Goal: Task Accomplishment & Management: Complete application form

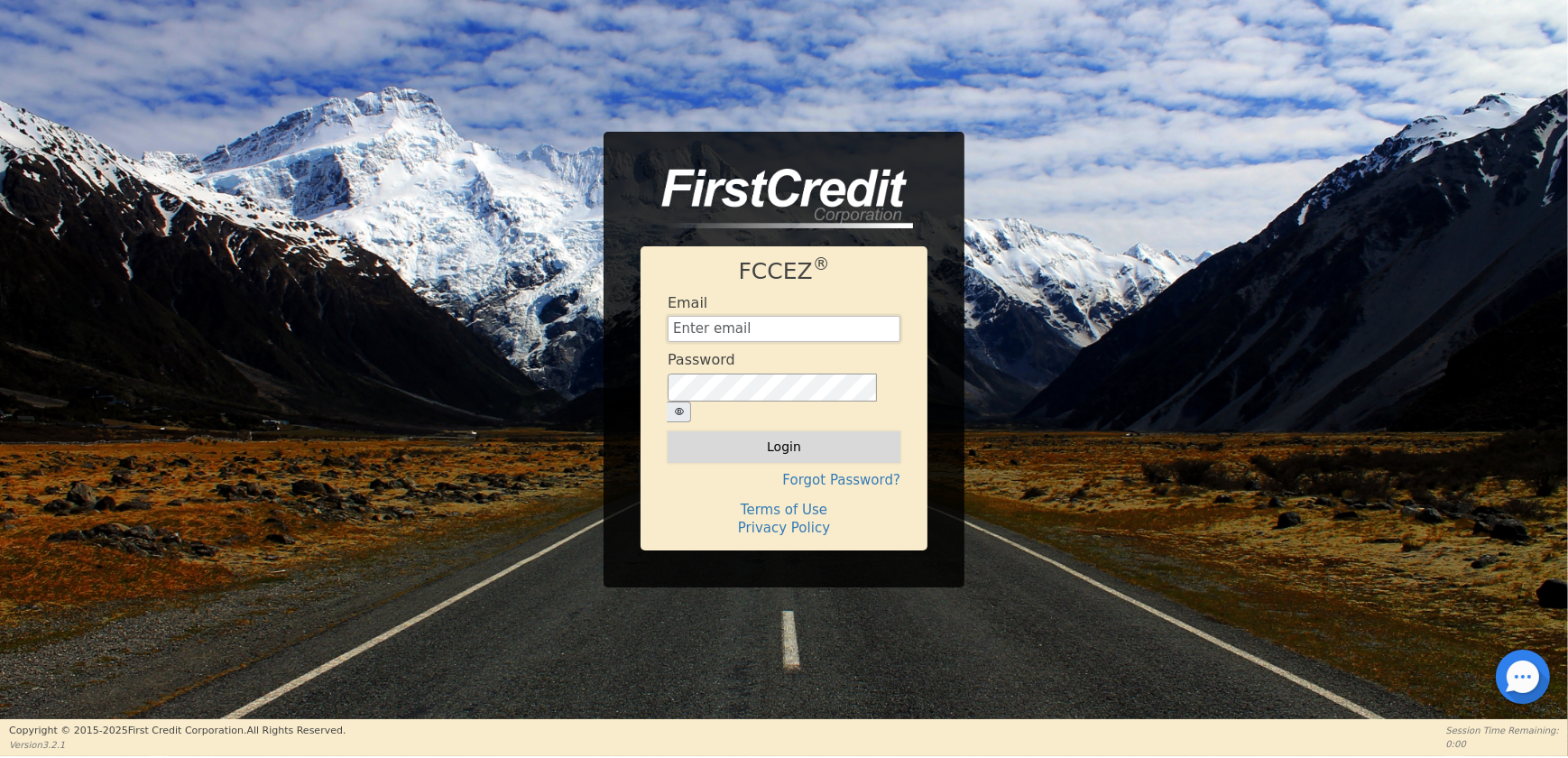
type input "[EMAIL_ADDRESS][DOMAIN_NAME]"
click at [737, 431] on button "Login" at bounding box center [784, 446] width 233 height 30
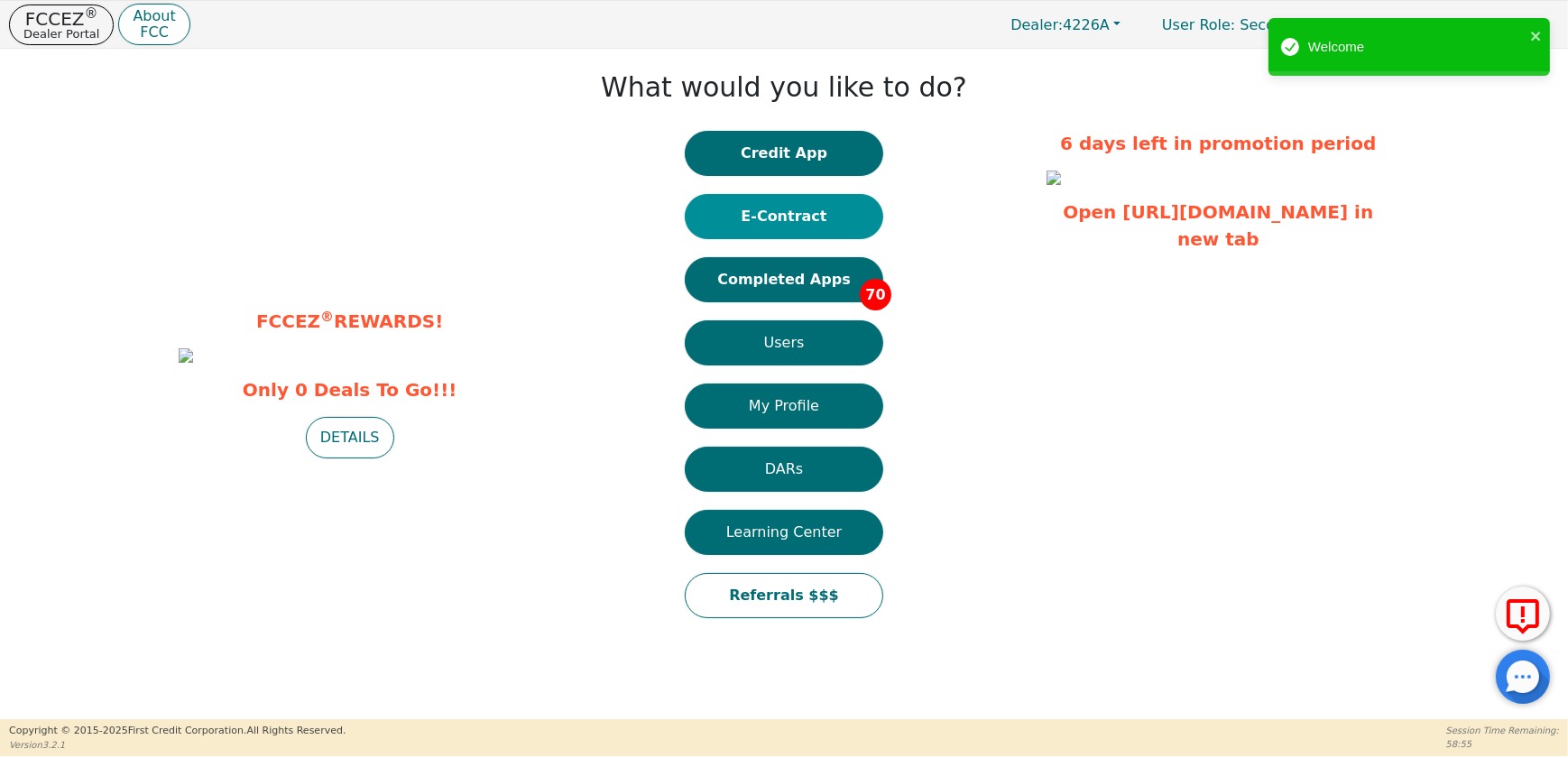
click at [787, 220] on button "E-Contract" at bounding box center [784, 216] width 198 height 45
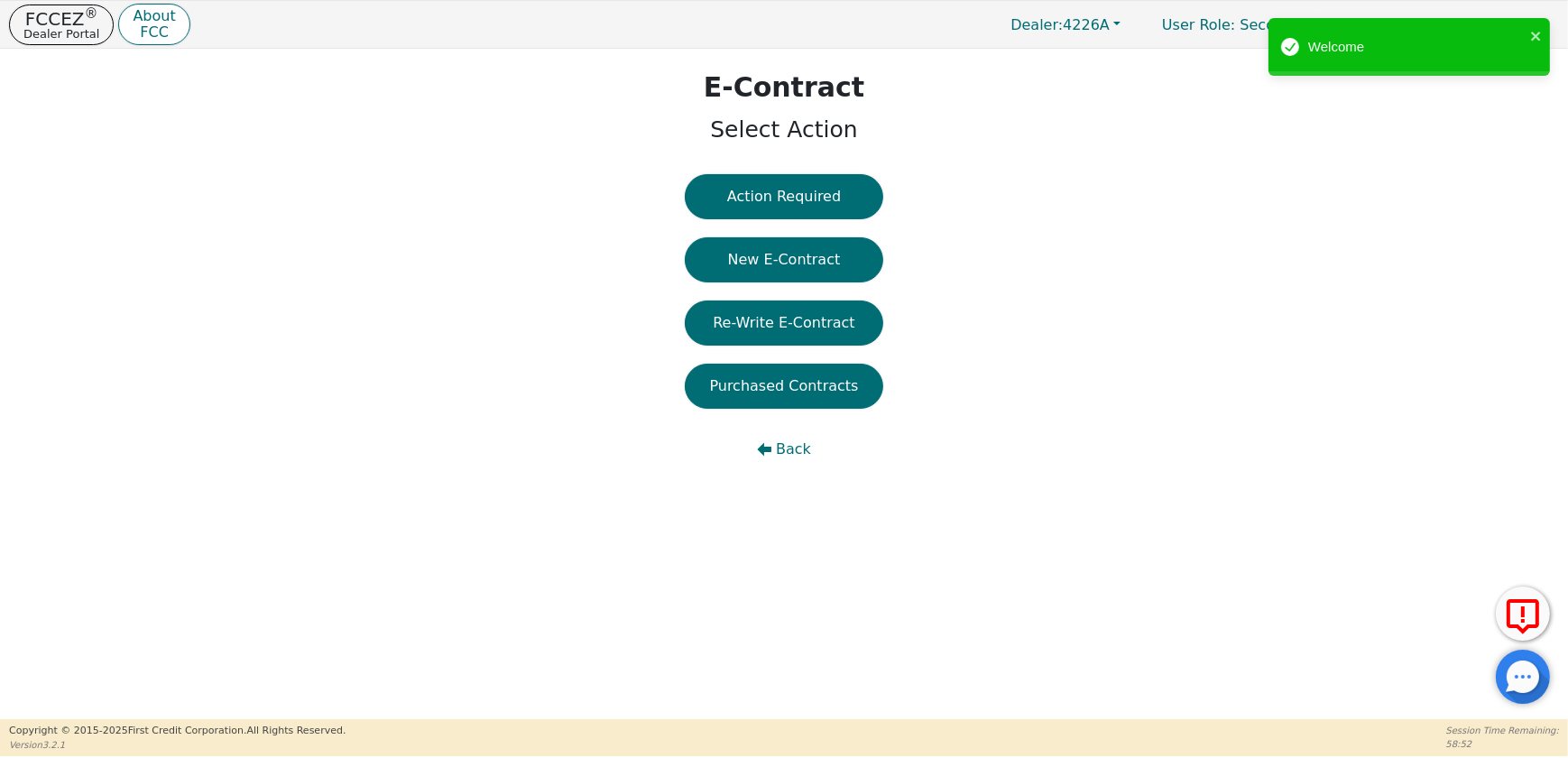
click at [799, 306] on button "Re-Write E-Contract" at bounding box center [784, 322] width 198 height 45
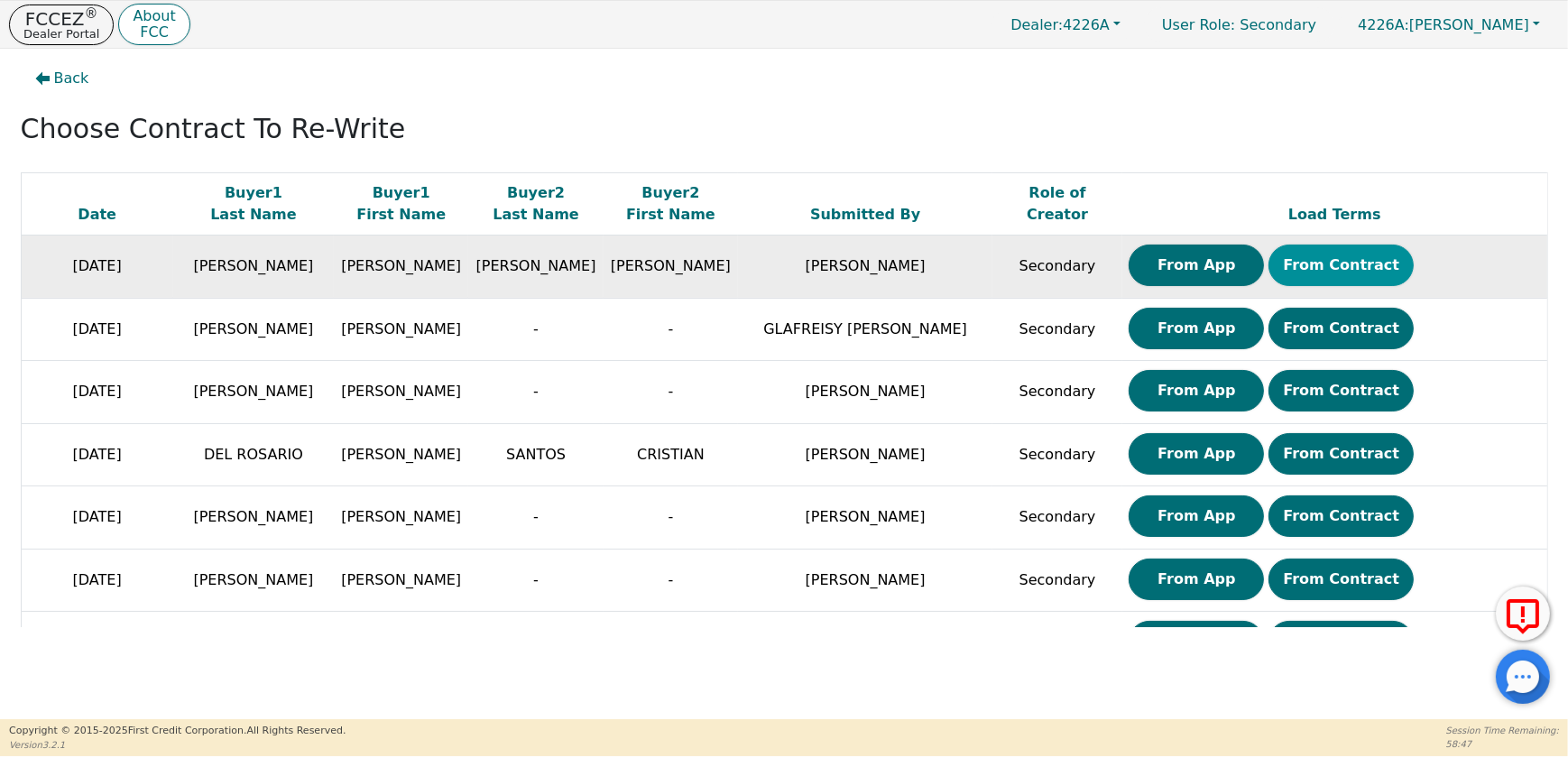
click at [1274, 263] on button "From Contract" at bounding box center [1340, 265] width 145 height 42
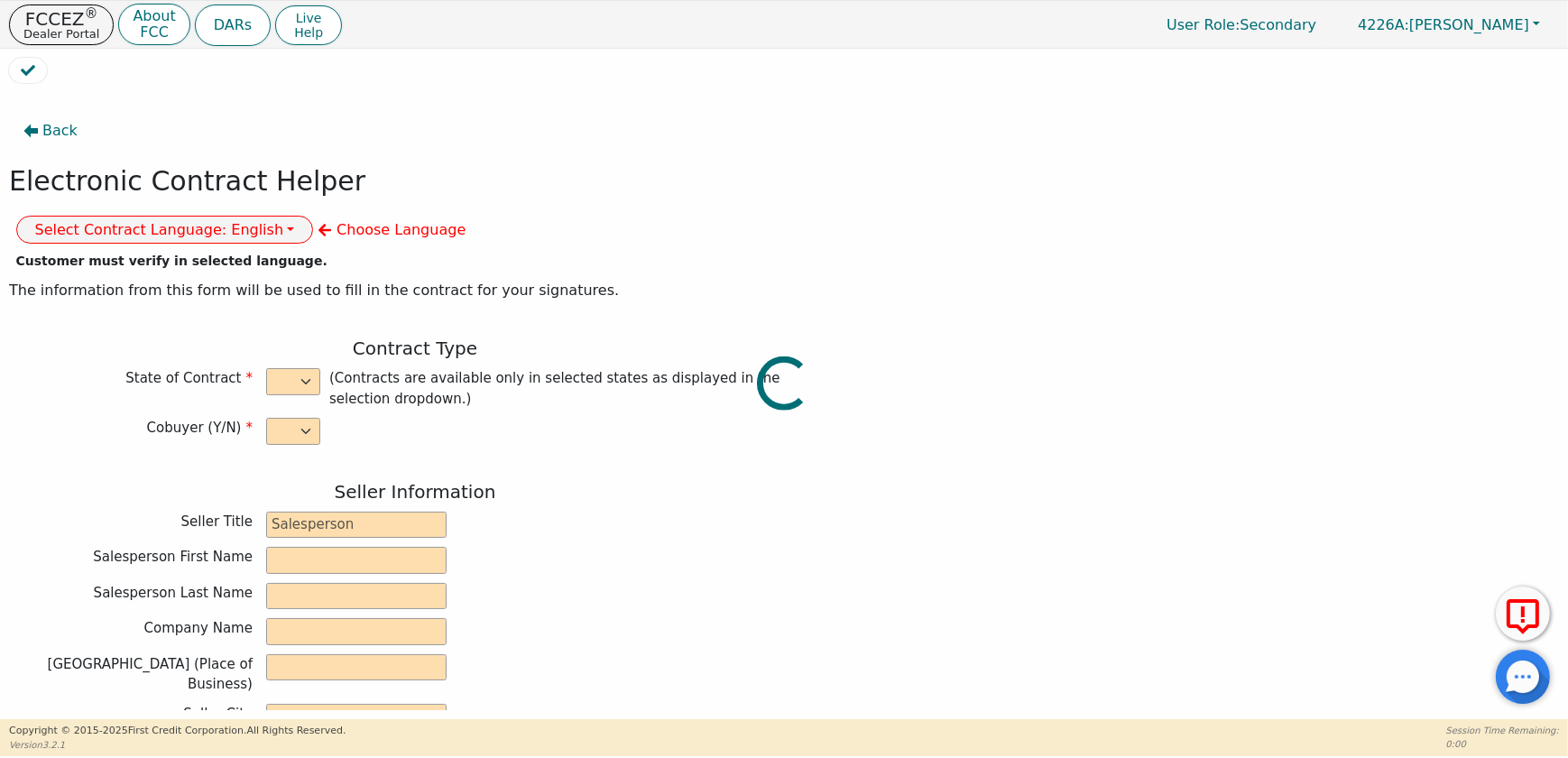
select select "y"
type input "CREDIT ANALYST"
type input "[PERSON_NAME]"
type input "DIAMOND PERFECT. DBA AQUAFEEL"
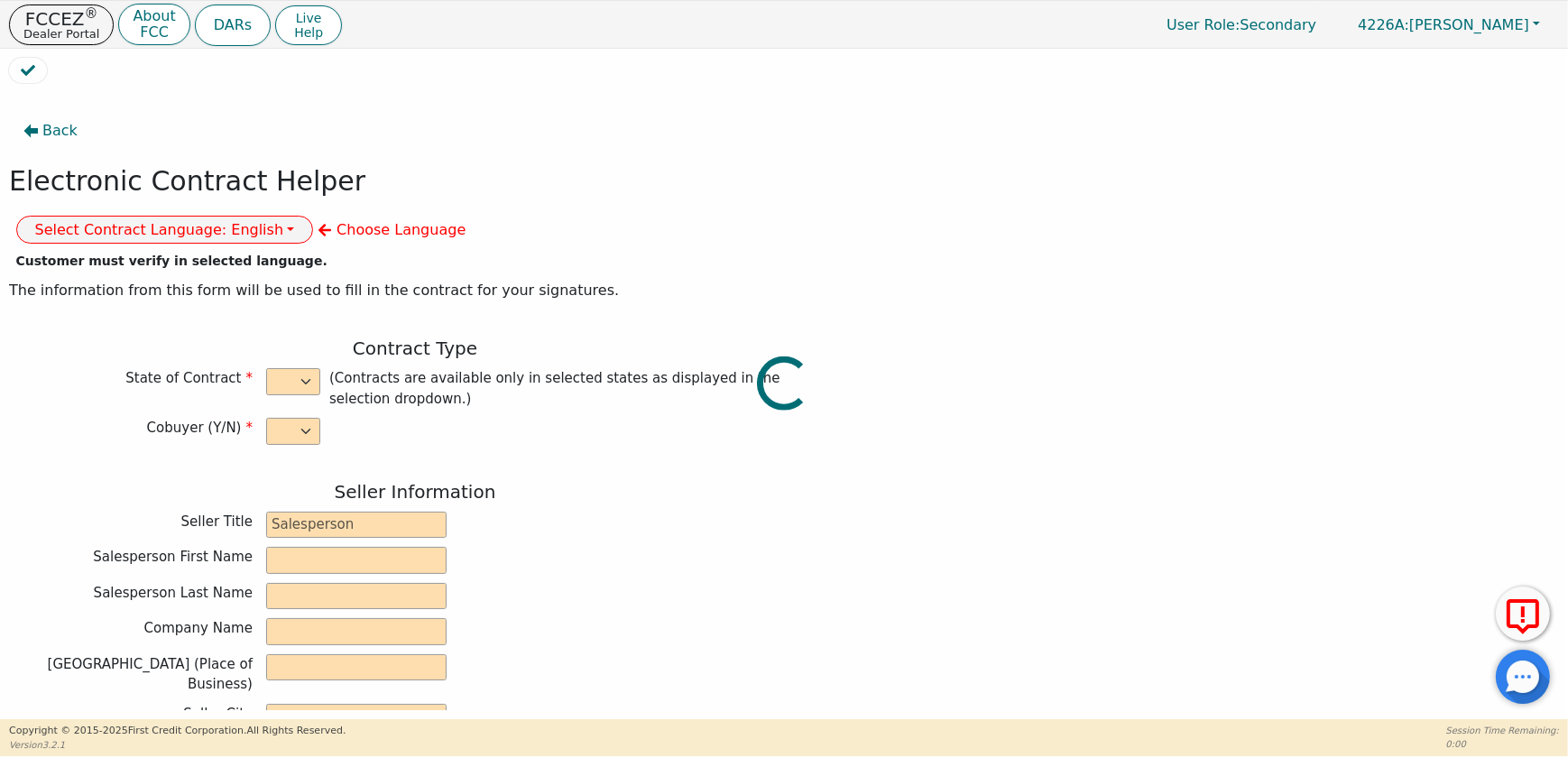
type input "[STREET_ADDRESS]"
type input "WAKE FOREST"
select select "NC"
type input "27587"
type input "WATER PURIFICATION SYSTEM"
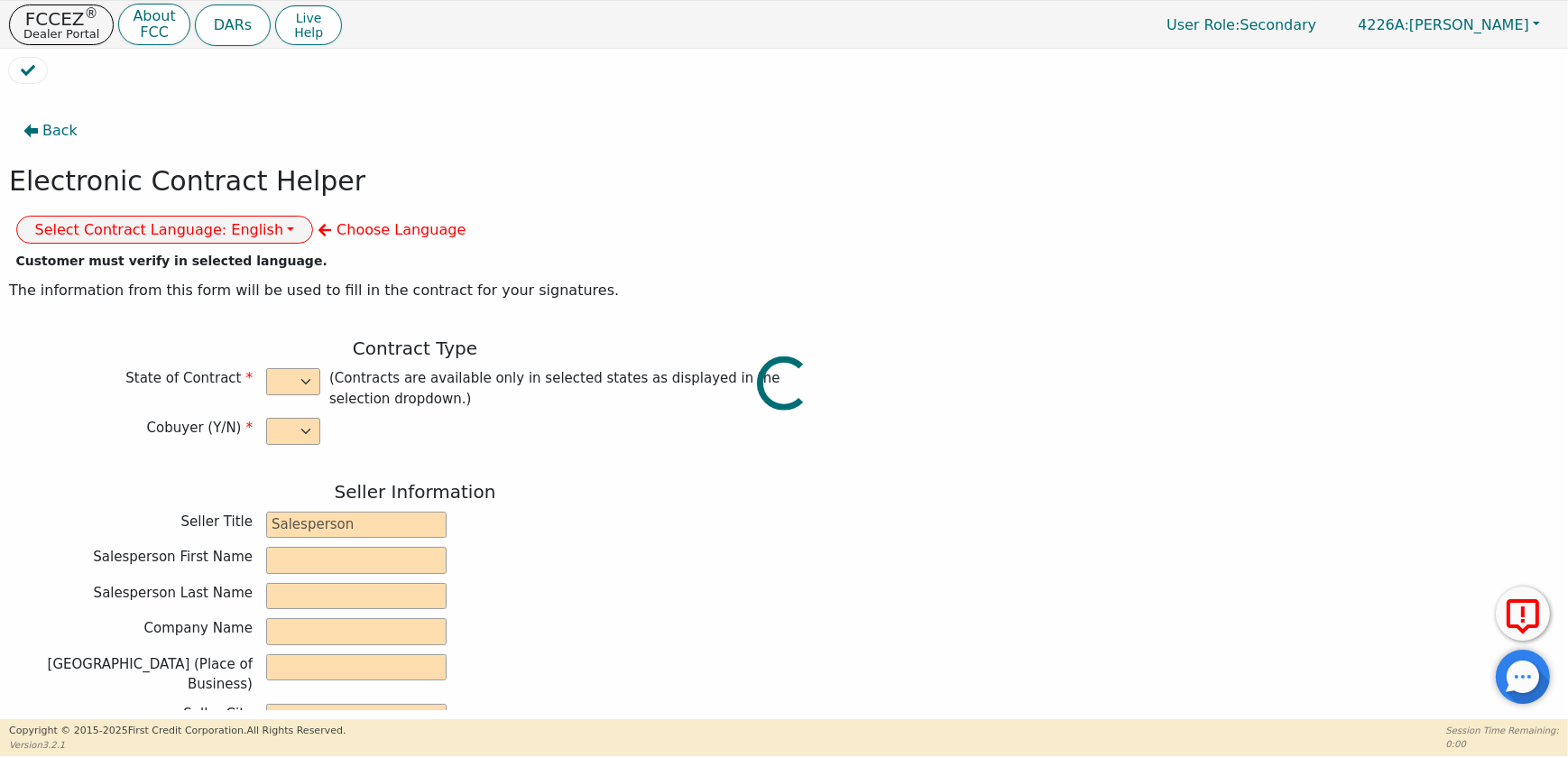
type input "AQUAFEEL"
type input "W525"
type input "[PERSON_NAME]"
type input "[EMAIL_ADDRESS][DOMAIN_NAME]"
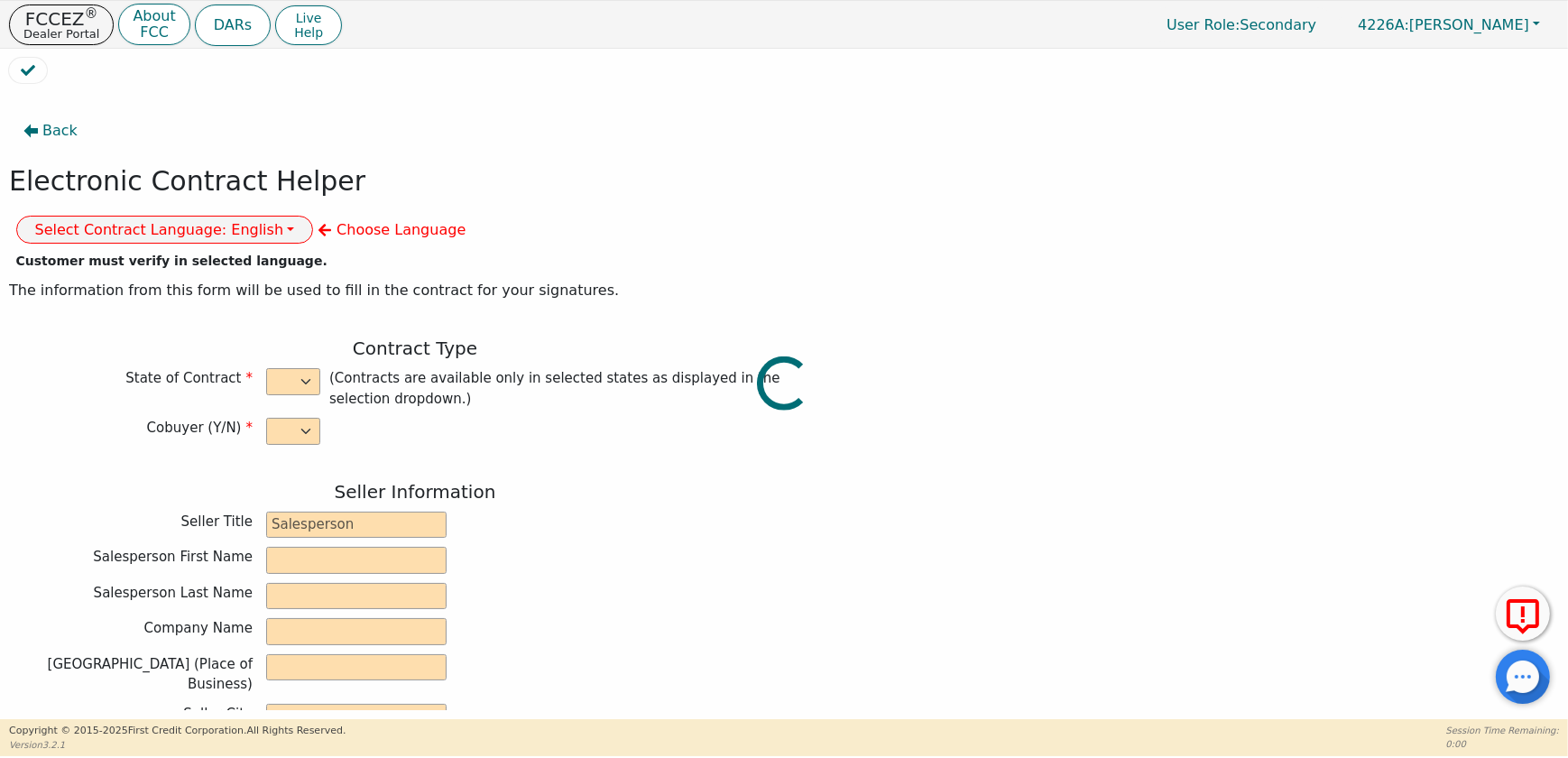
type input "[EMAIL_ADDRESS][DOMAIN_NAME]"
type input "[PERSON_NAME]"
type input "[EMAIL_ADDRESS][DOMAIN_NAME]"
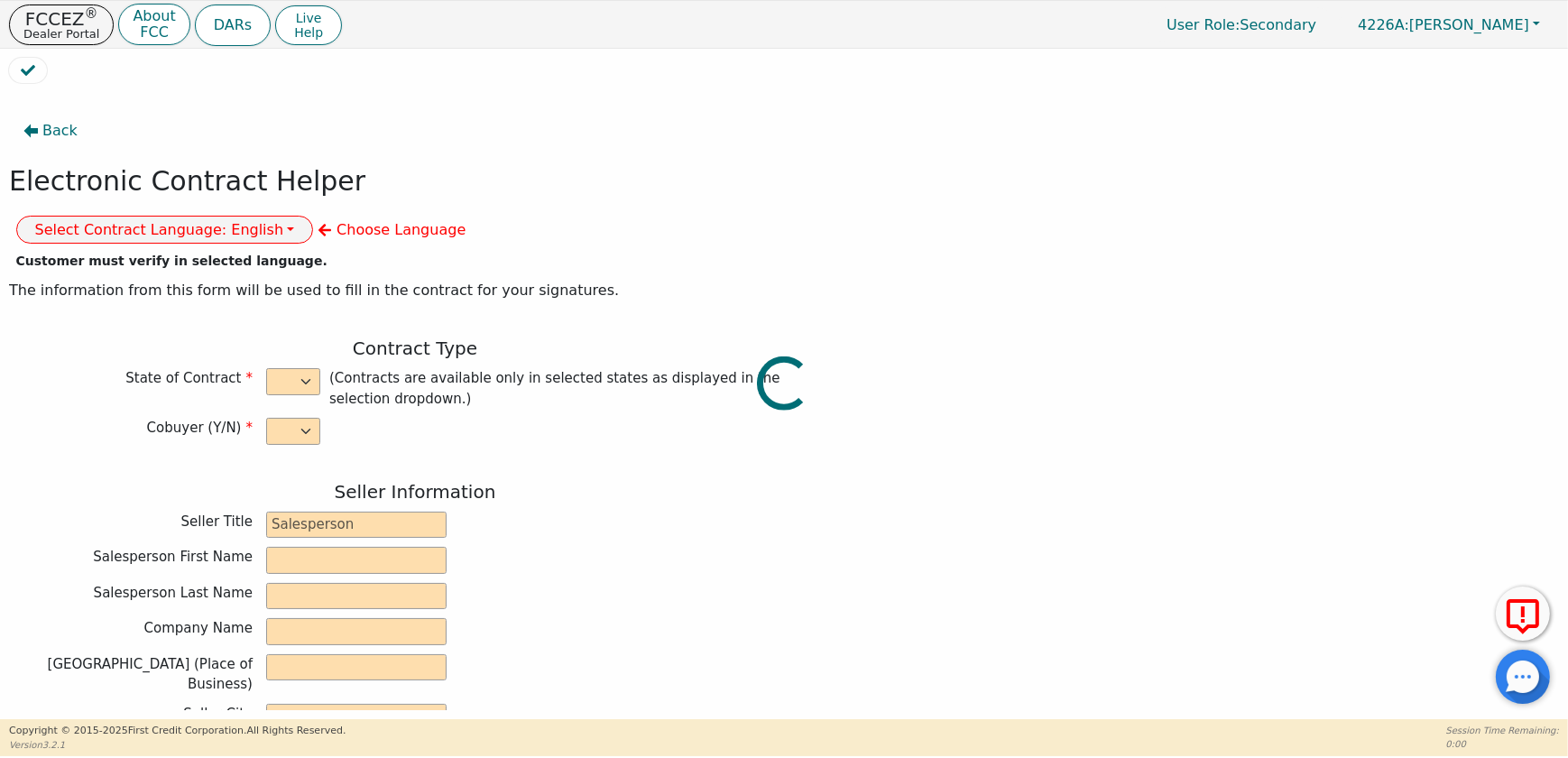
type input "[STREET_ADDRESS]"
type input "[GEOGRAPHIC_DATA]"
select select "NJ"
type input "01420"
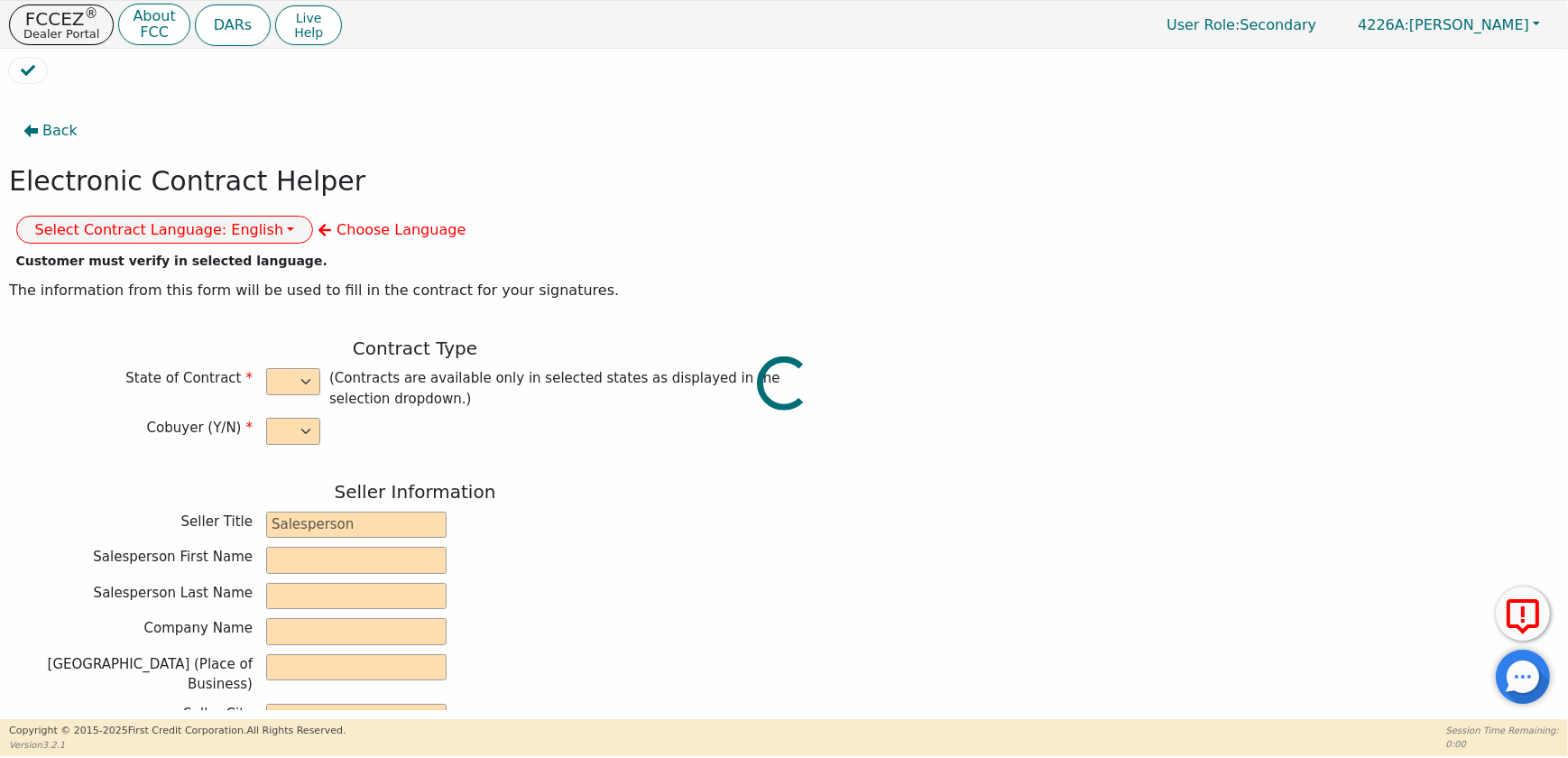
type input "[DATE]"
type input "10.99"
type input "[DATE]"
type input "72"
type input "0"
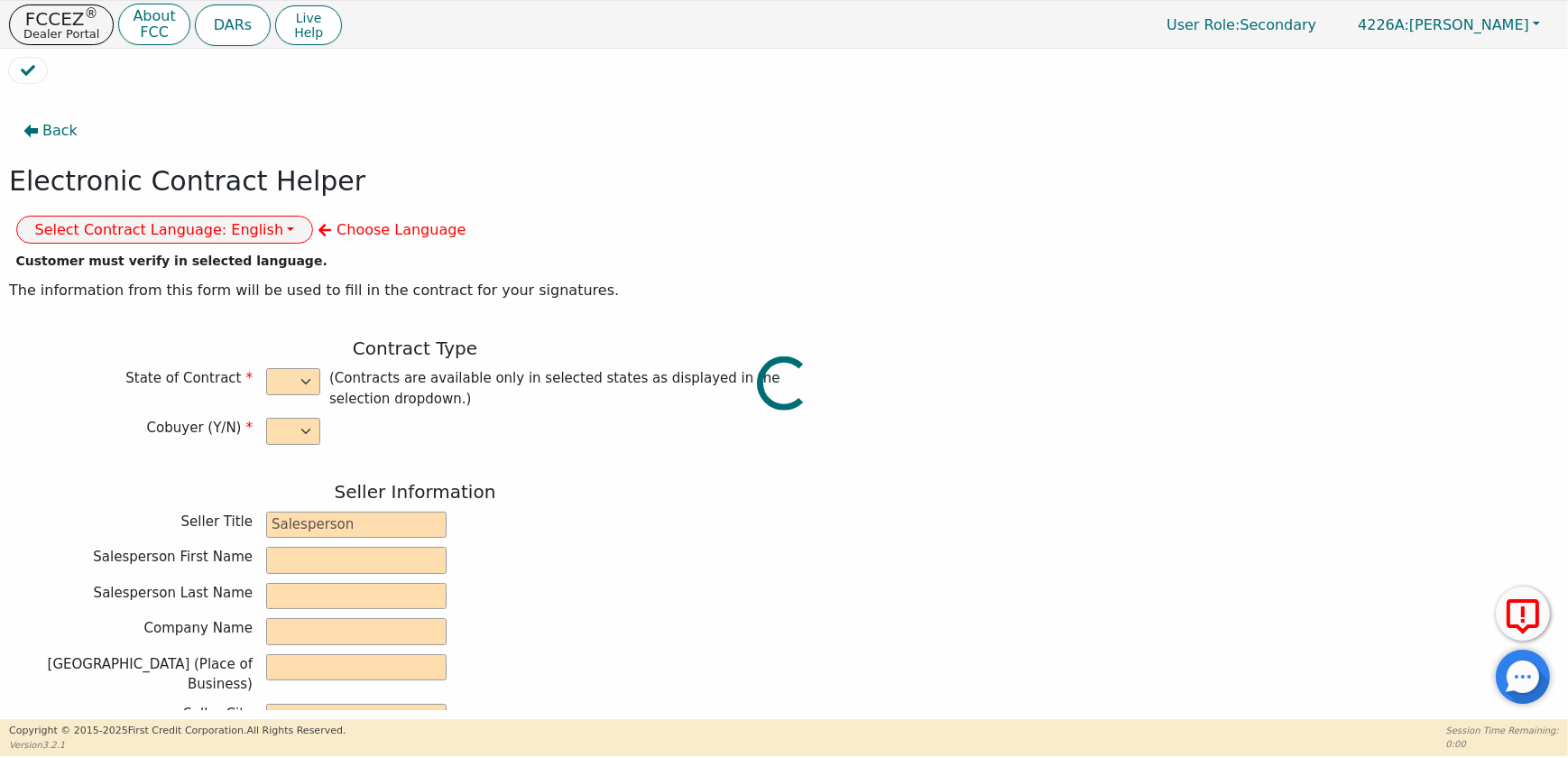
type input "8790.00"
type input "0.00"
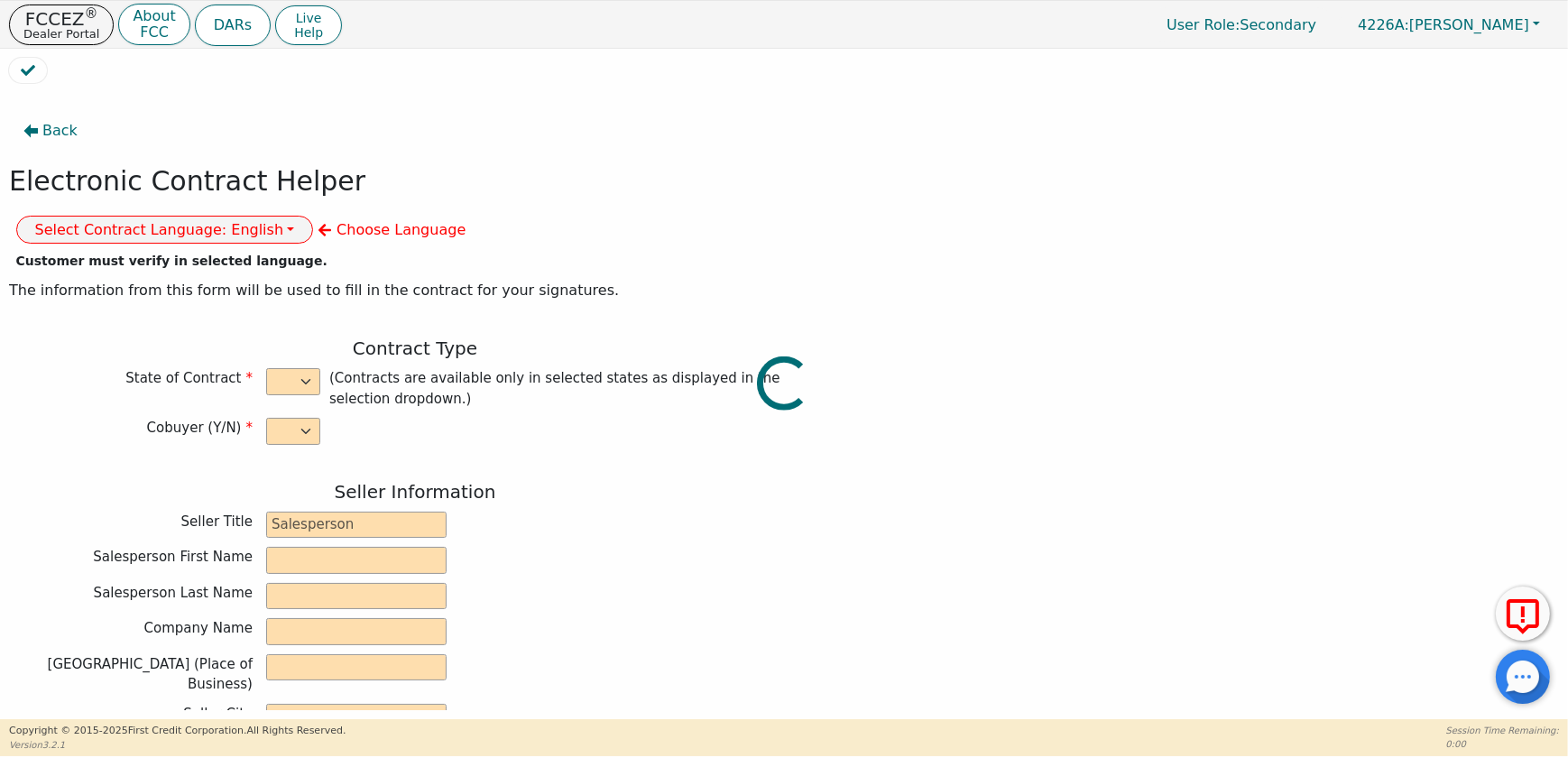
type input "8790.00"
type input "12042.72"
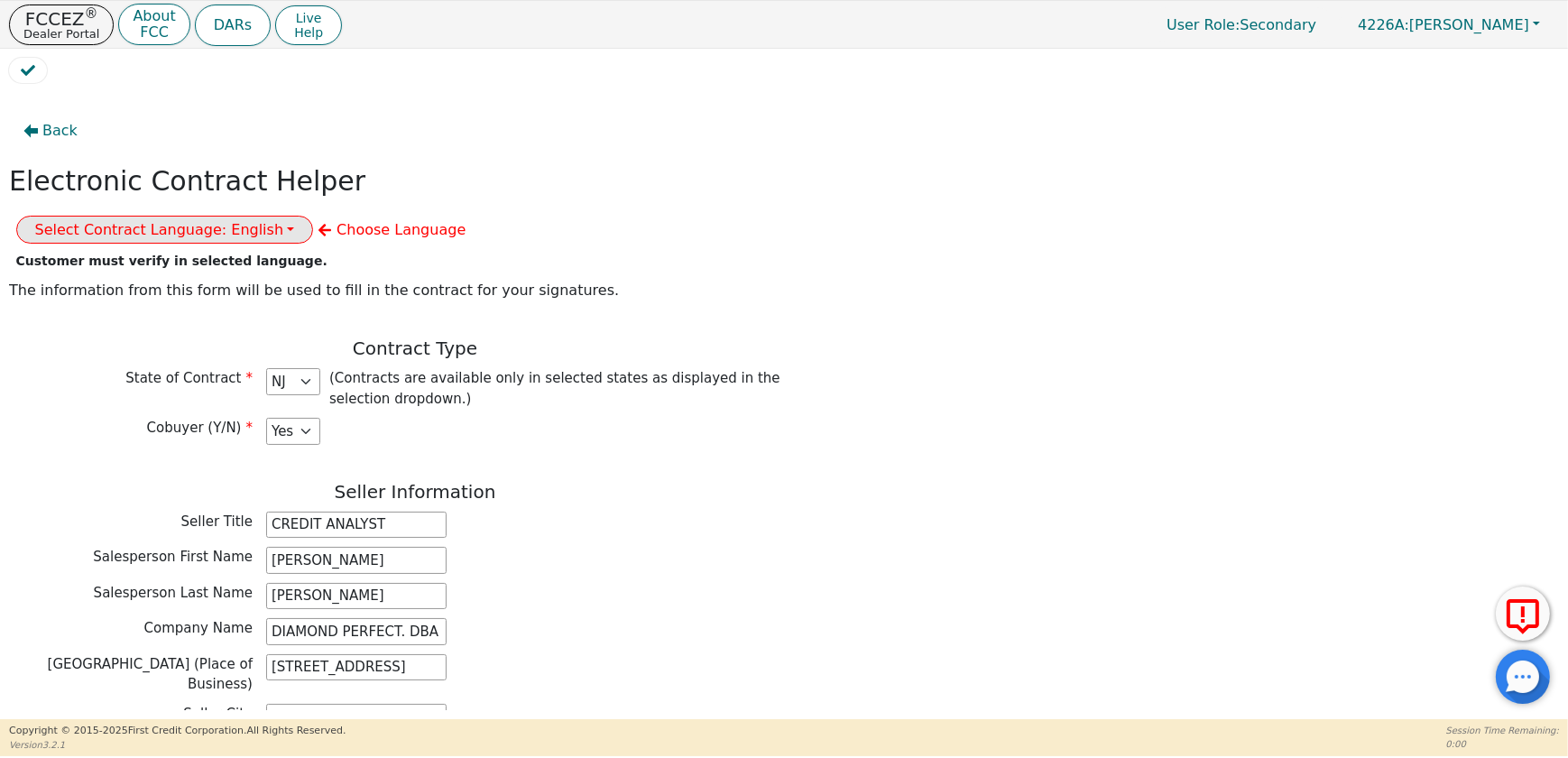
click at [314, 216] on button "Select Contract Language: English" at bounding box center [164, 229] width 297 height 28
click at [160, 281] on link "Spanish" at bounding box center [88, 294] width 142 height 25
click at [296, 368] on select "AZ CA CO [GEOGRAPHIC_DATA] [GEOGRAPHIC_DATA] [GEOGRAPHIC_DATA] IA ID [GEOGRAPHI…" at bounding box center [293, 381] width 54 height 27
click at [266, 368] on select "AZ CA CO [GEOGRAPHIC_DATA] [GEOGRAPHIC_DATA] [GEOGRAPHIC_DATA] IA ID [GEOGRAPHI…" at bounding box center [293, 381] width 54 height 27
select select "MA"
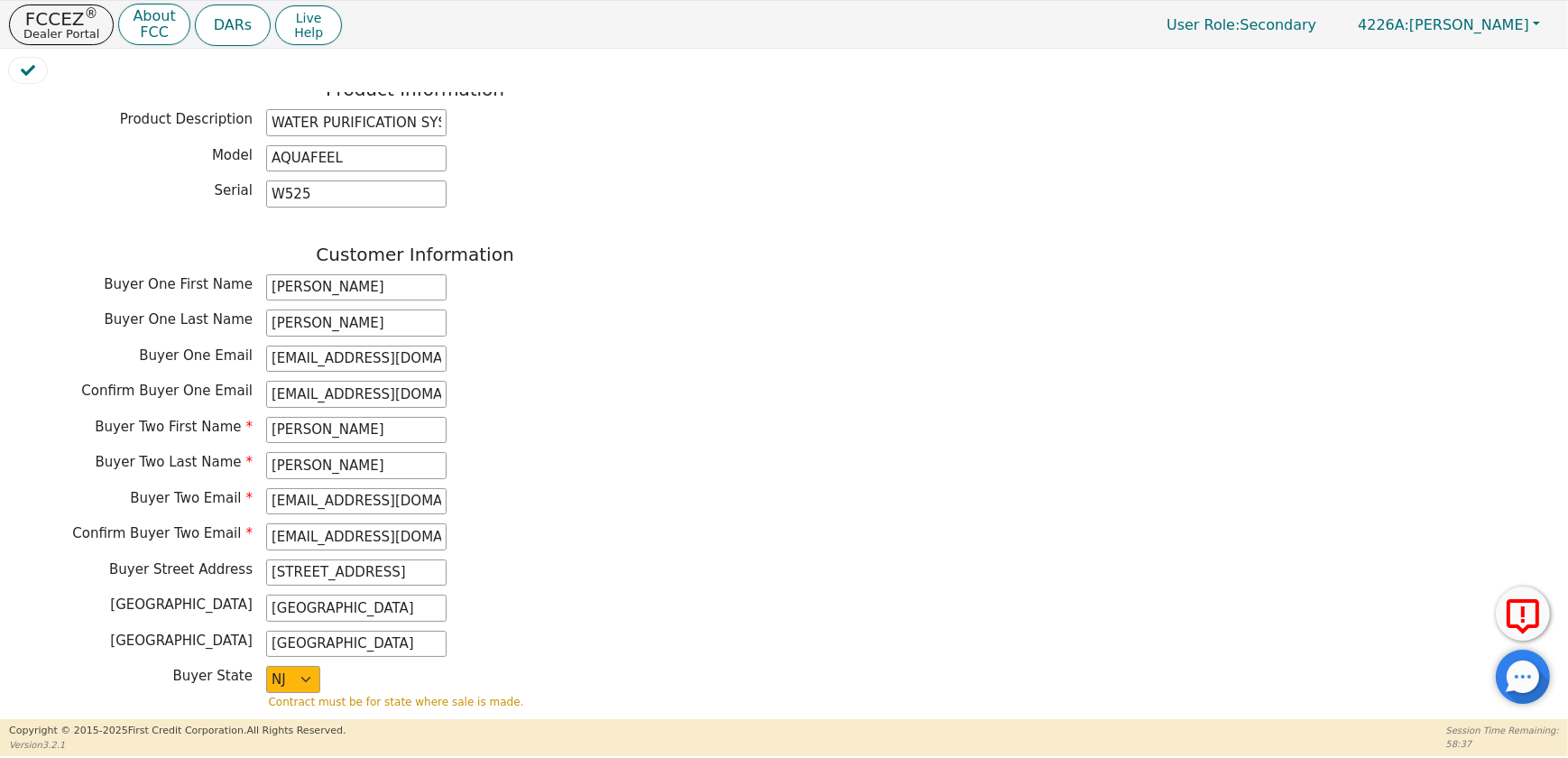
scroll to position [820, 0]
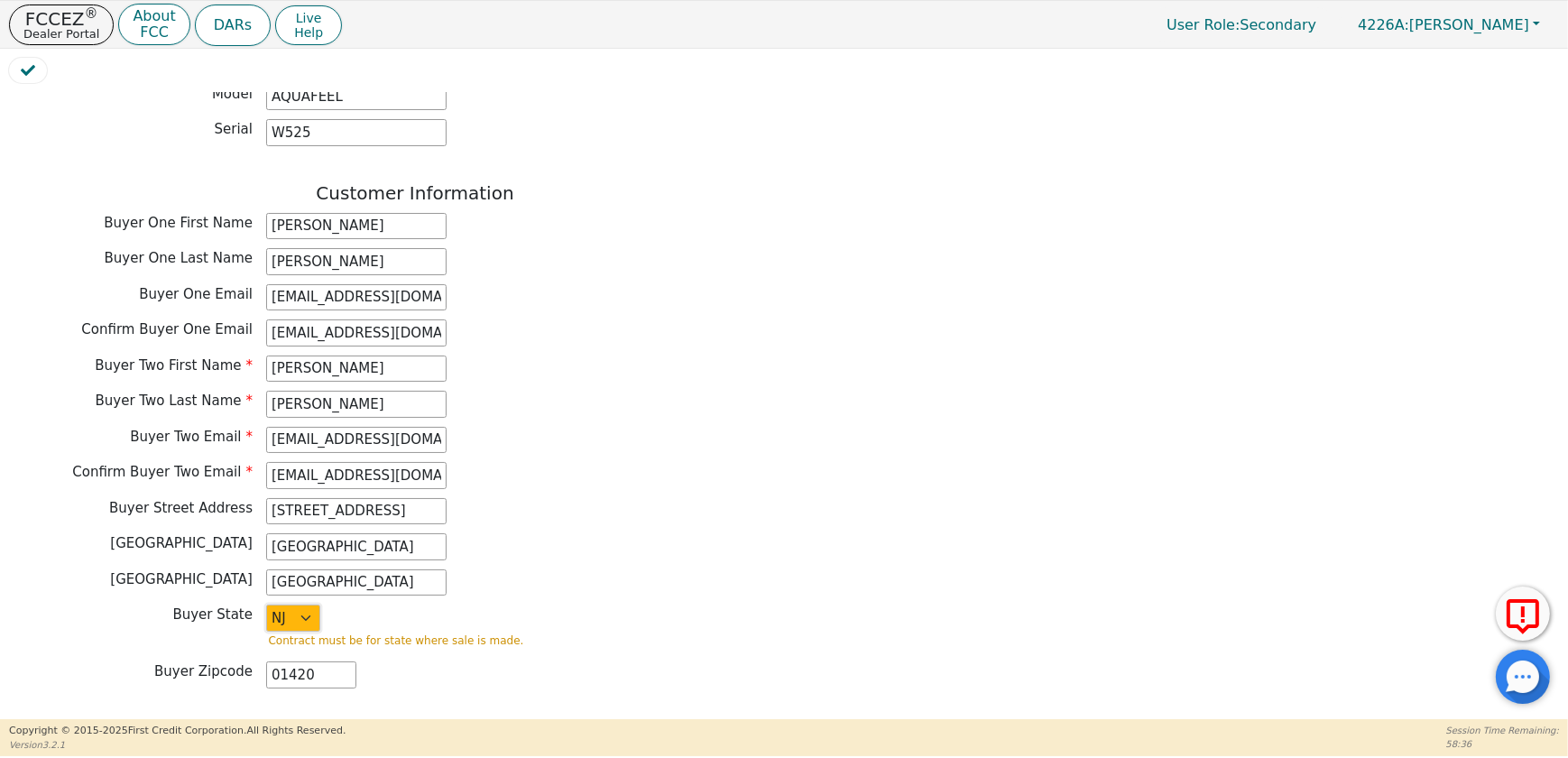
click at [309, 604] on select "AK AL AR AZ CA CO CT DC DE FL [GEOGRAPHIC_DATA] HI IA ID IL IN KS [GEOGRAPHIC_D…" at bounding box center [293, 617] width 54 height 27
select select "MA"
click at [266, 604] on select "AK AL AR AZ CA CO CT DC DE FL [GEOGRAPHIC_DATA] HI IA ID IL IN KS [GEOGRAPHIC_D…" at bounding box center [293, 617] width 54 height 27
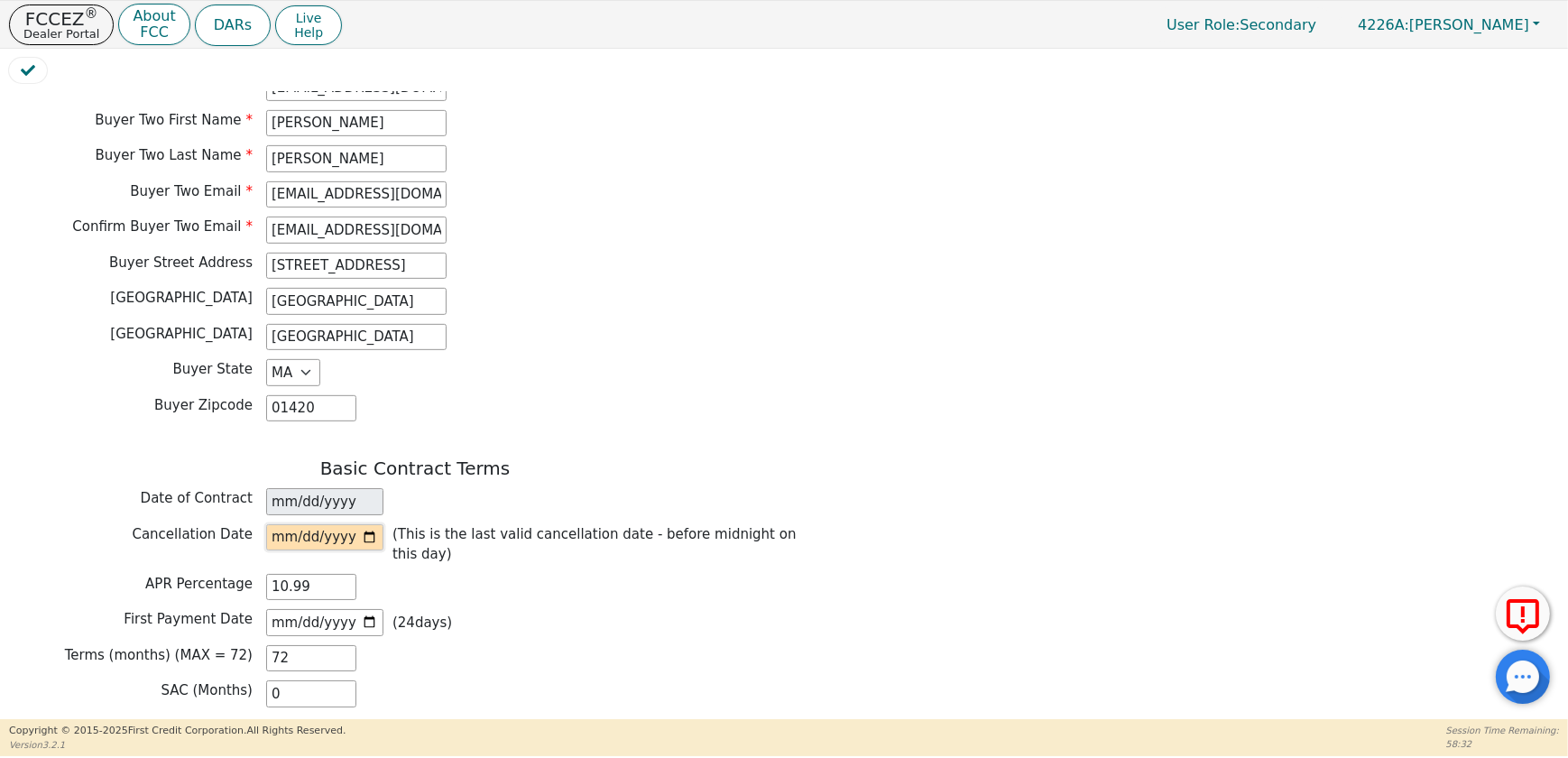
click at [374, 524] on input "date" at bounding box center [324, 538] width 117 height 27
type input "[DATE]"
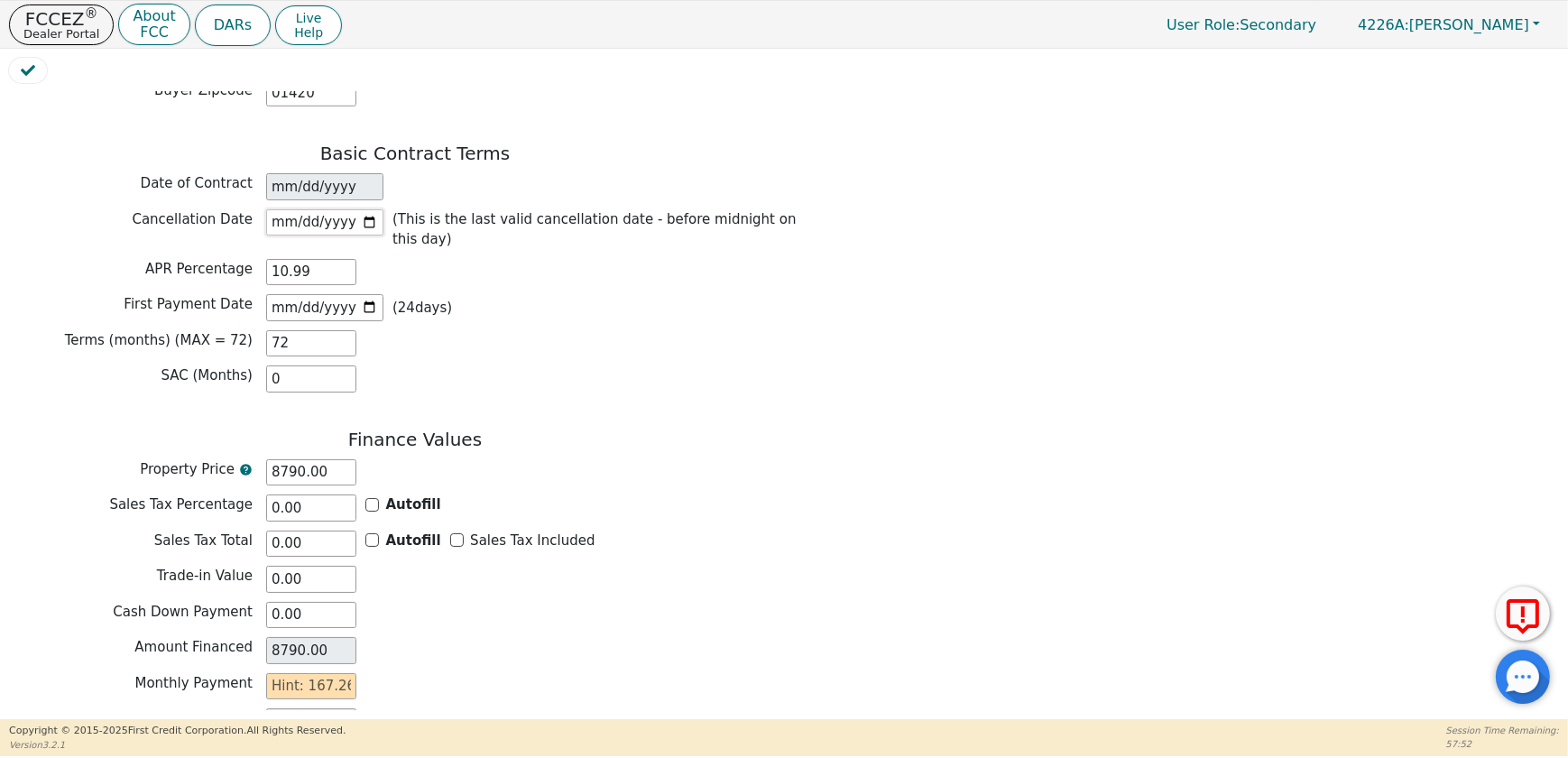
scroll to position [1439, 0]
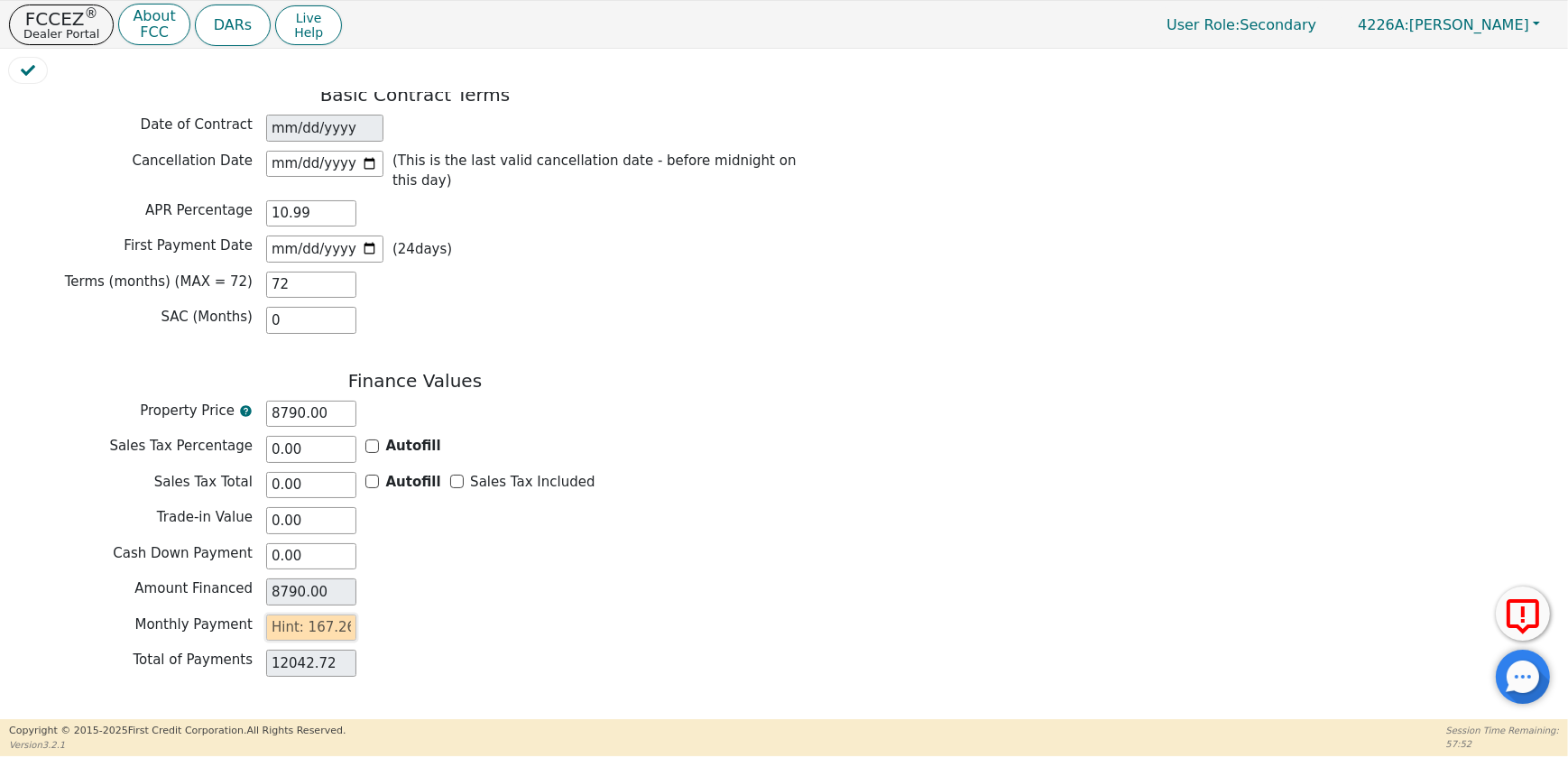
click at [339, 615] on input "text" at bounding box center [311, 628] width 90 height 27
type input "1"
type input "72.00"
type input "16"
type input "1152.00"
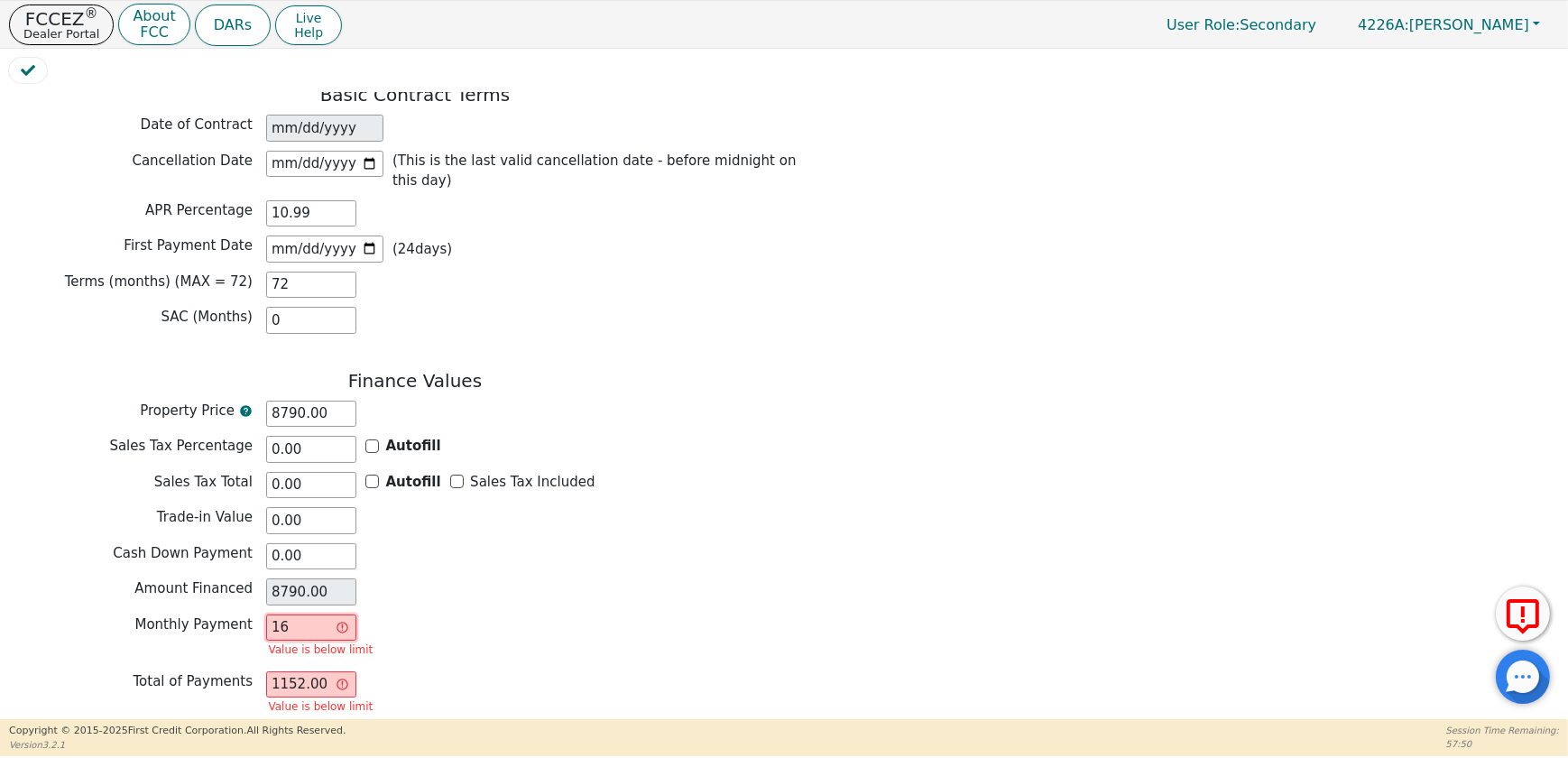
type input "167"
type input "12024.00"
type input "167.2"
type input "12038.40"
type input "167.26"
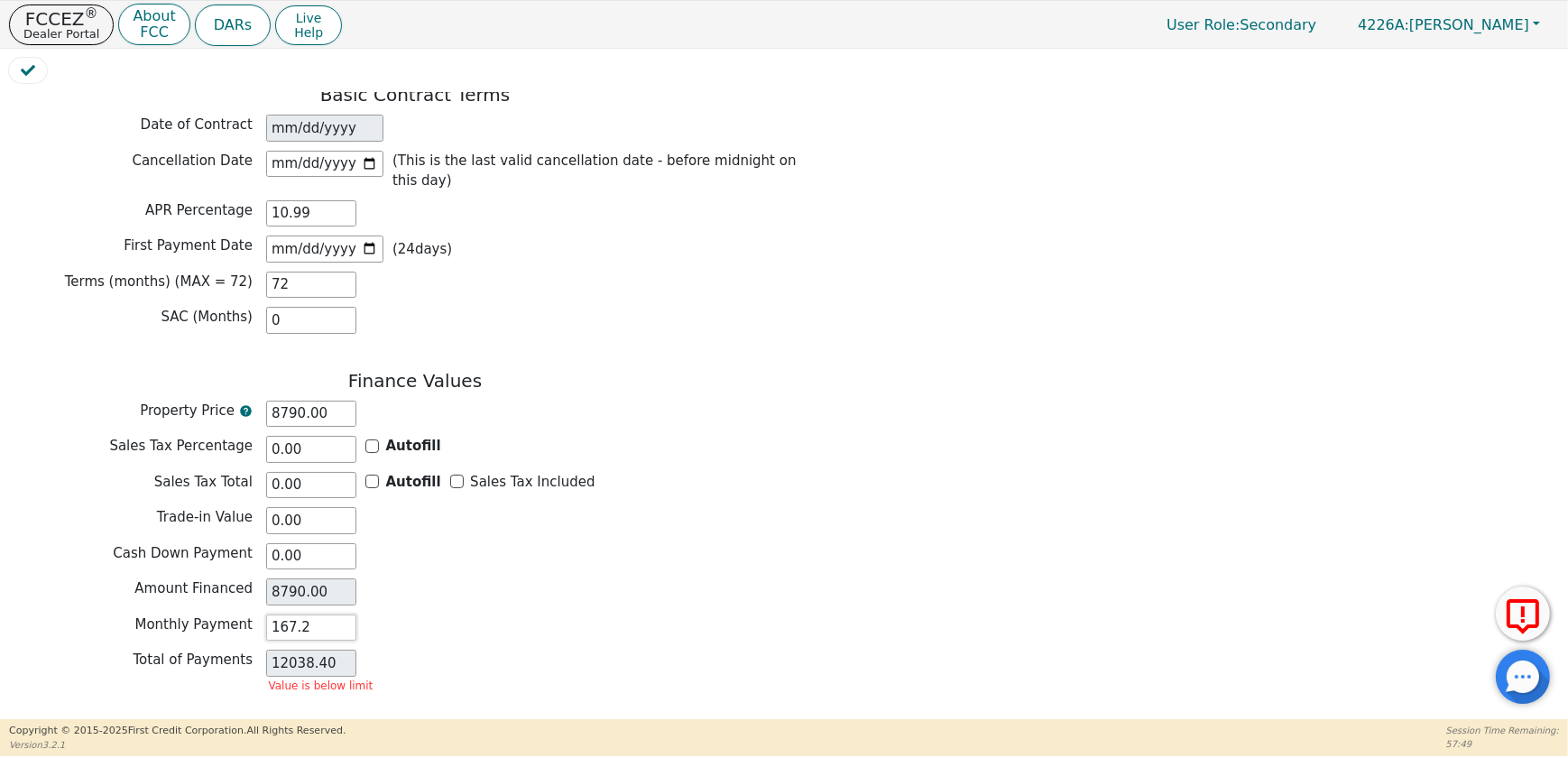
type input "12042.72"
type input "167.26"
click at [153, 712] on button "Review & Begin Contract" at bounding box center [112, 733] width 208 height 42
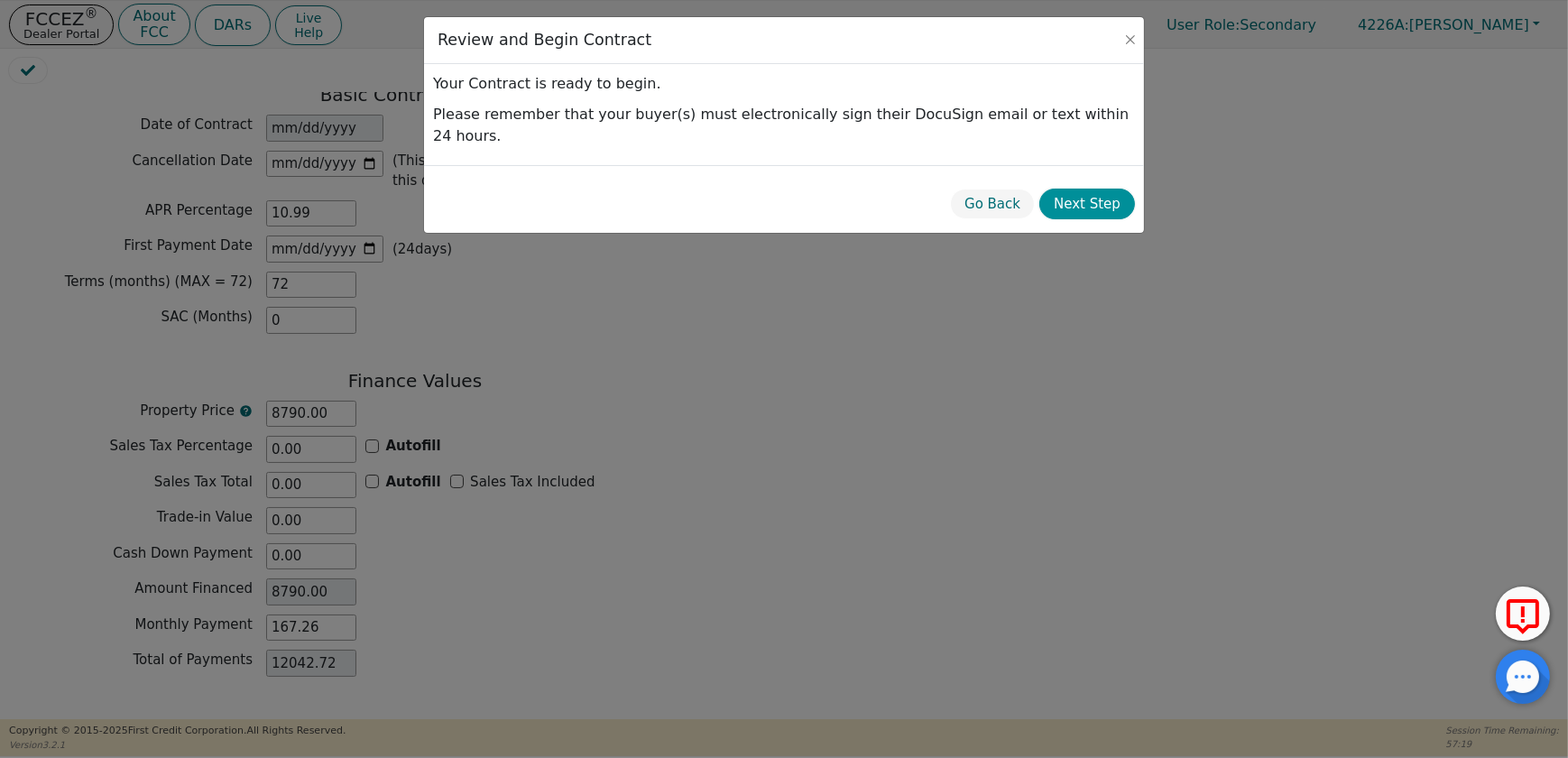
click at [1099, 188] on button "Next Step" at bounding box center [1086, 203] width 96 height 31
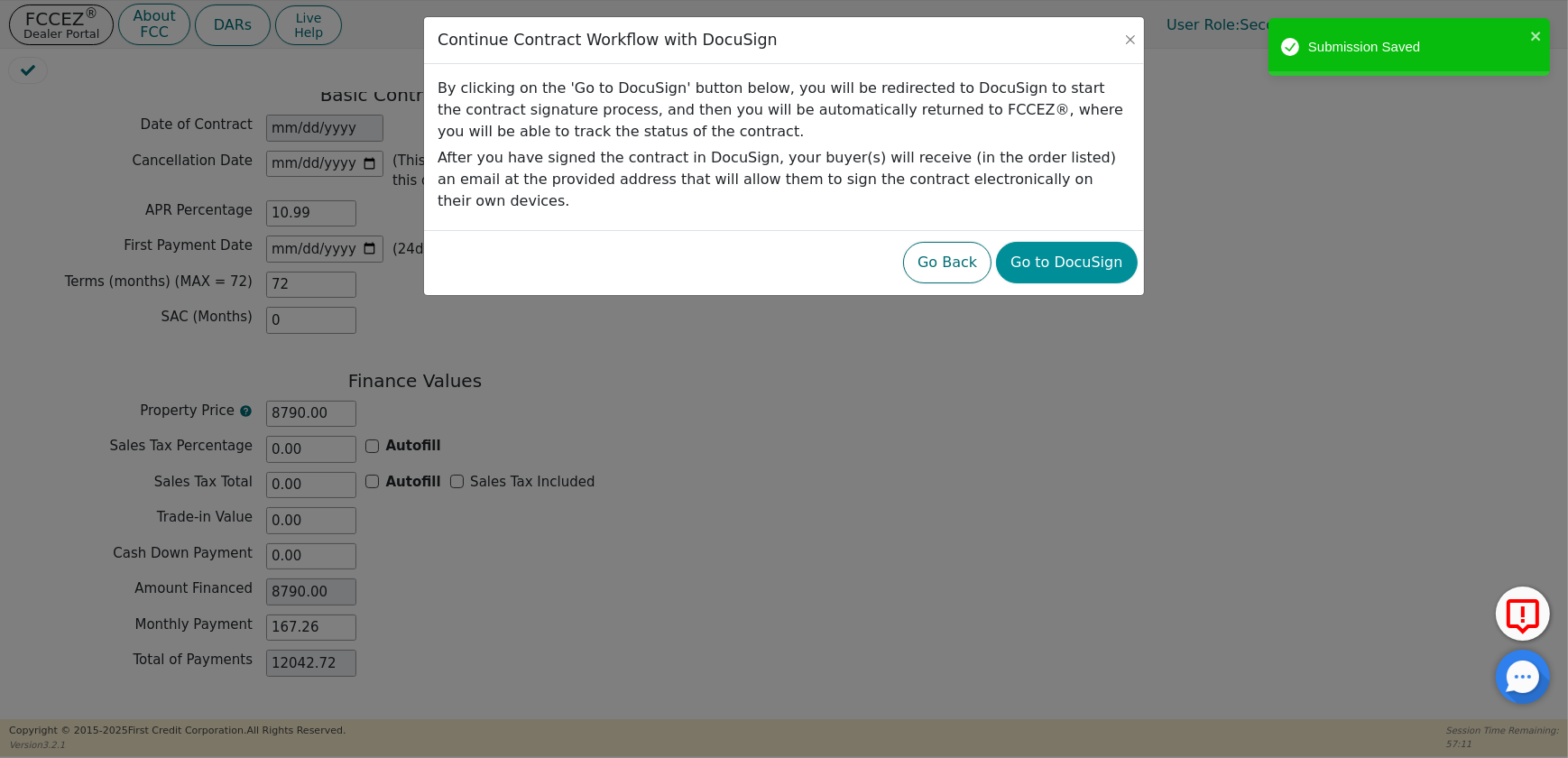
click at [1104, 242] on button "Go to DocuSign" at bounding box center [1066, 263] width 141 height 42
